Goal: Information Seeking & Learning: Learn about a topic

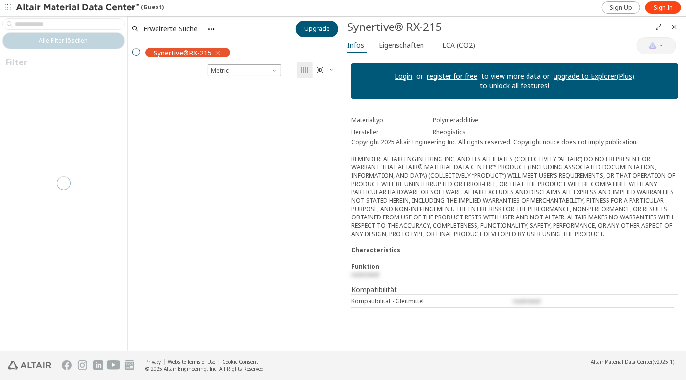
scroll to position [264, 207]
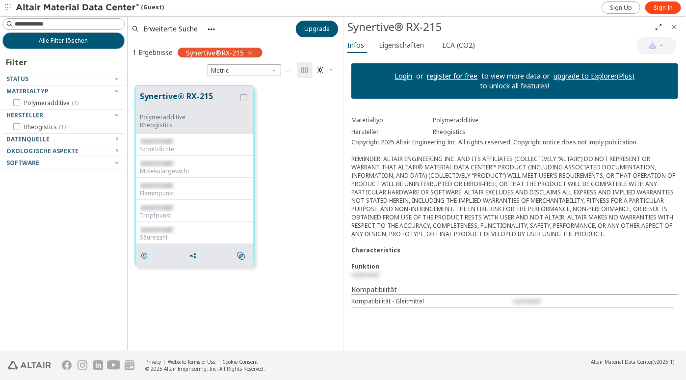
drag, startPoint x: 654, startPoint y: 0, endPoint x: 310, endPoint y: 208, distance: 401.9
click at [310, 208] on div "Synertive® RX-215 Polymeradditive Rheogistics restricted Schüttdichte restricte…" at bounding box center [235, 175] width 215 height 195
click at [53, 128] on div at bounding box center [60, 130] width 117 height 5
click at [404, 47] on span "Eigenschaften" at bounding box center [401, 45] width 45 height 16
